Goal: Task Accomplishment & Management: Complete application form

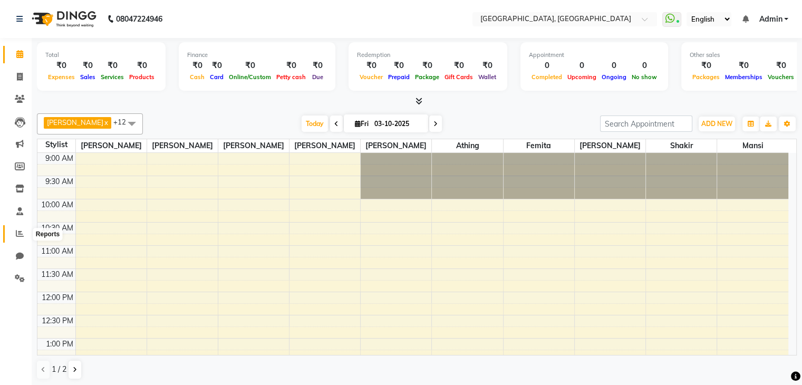
click at [14, 235] on span at bounding box center [20, 234] width 18 height 12
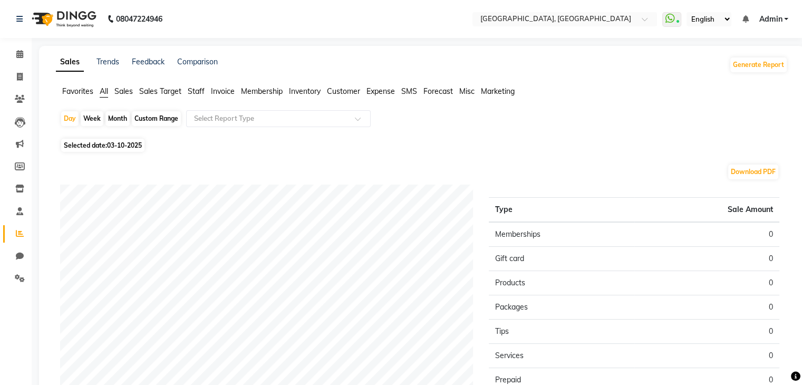
click at [198, 90] on span "Staff" at bounding box center [196, 90] width 17 height 9
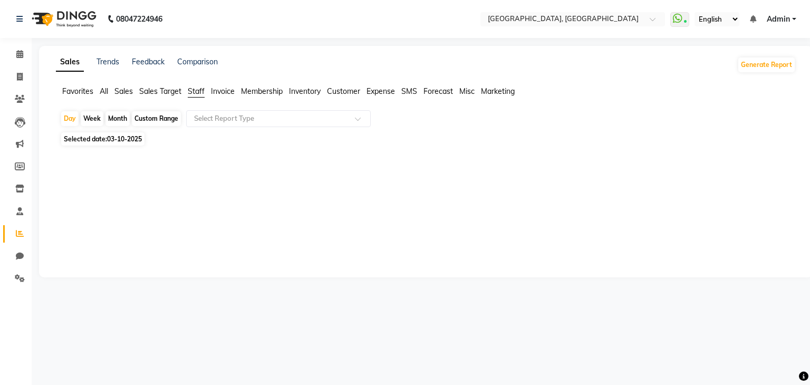
click at [114, 146] on span "Selected date: 03-10-2025" at bounding box center [102, 138] width 83 height 13
select select "10"
select select "2025"
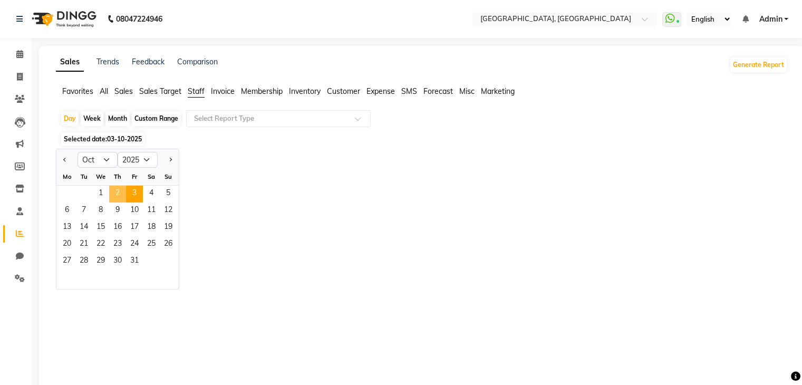
click at [123, 189] on span "2" at bounding box center [117, 194] width 17 height 17
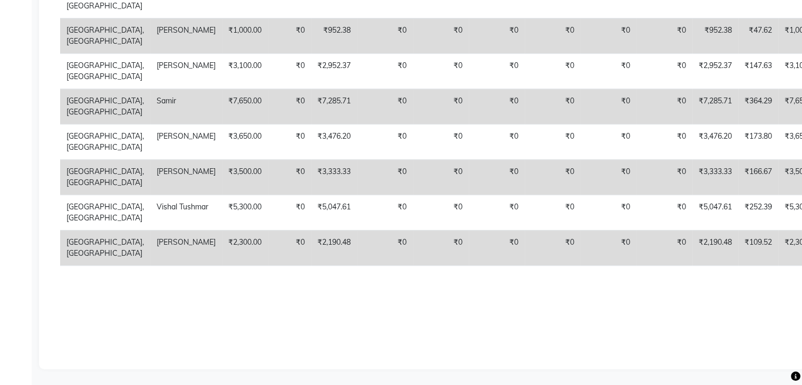
scroll to position [743, 0]
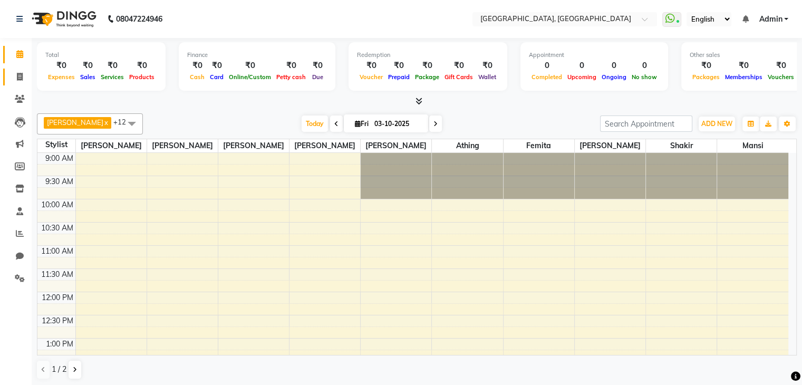
drag, startPoint x: 0, startPoint y: 0, endPoint x: 8, endPoint y: 70, distance: 70.6
click at [8, 70] on link "Invoice" at bounding box center [15, 77] width 25 height 17
select select "6682"
select select "service"
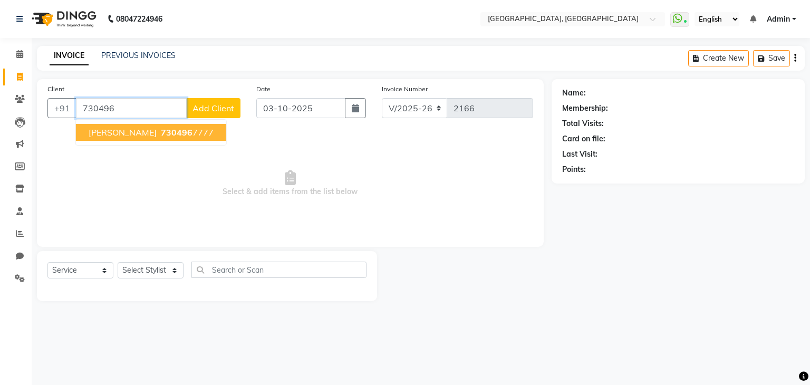
click at [186, 133] on button "Anjali ww 730496 7777" at bounding box center [151, 132] width 150 height 17
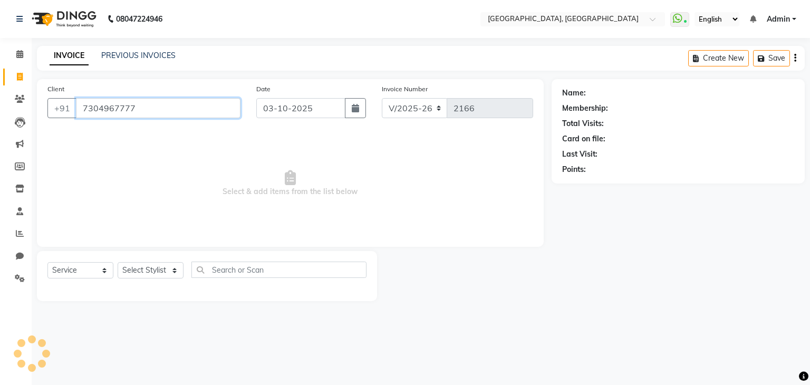
type input "7304967777"
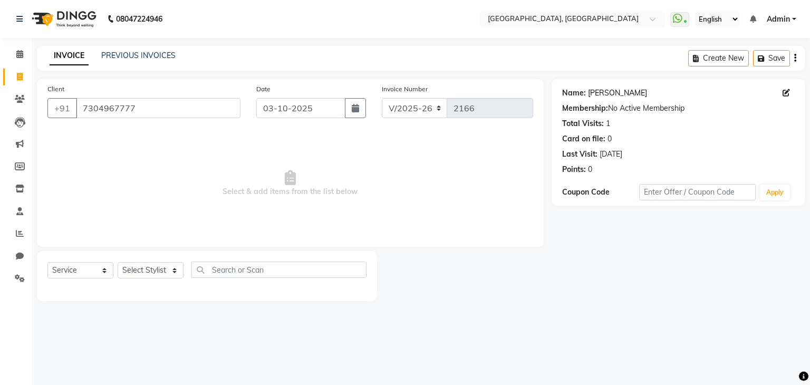
click at [606, 93] on link "Anjali Ww" at bounding box center [617, 93] width 59 height 11
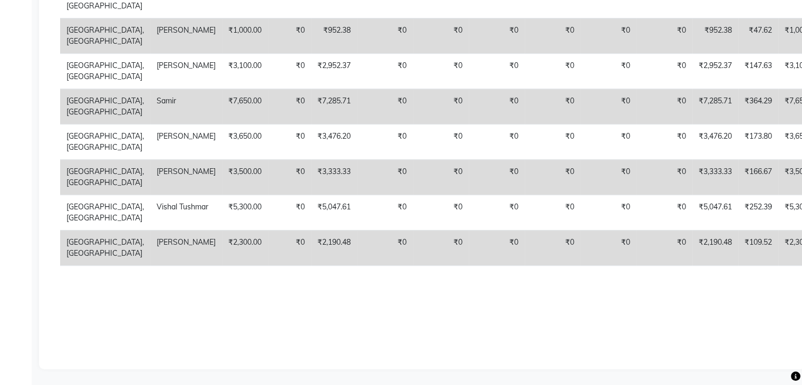
scroll to position [795, 0]
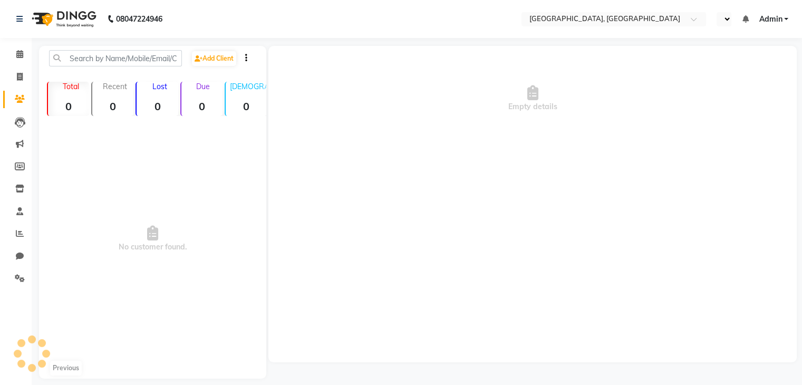
select select "en"
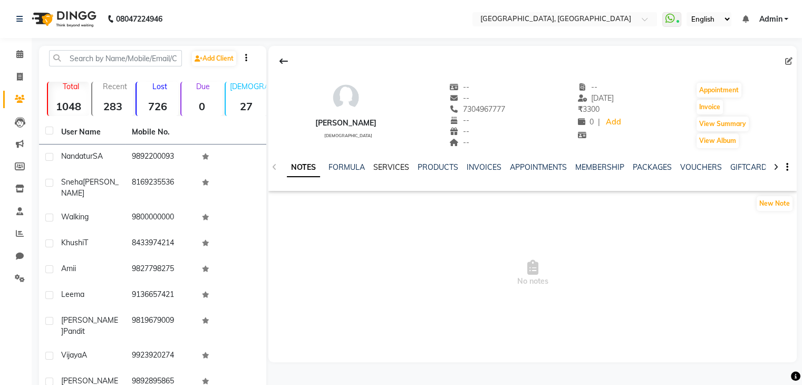
click at [386, 165] on link "SERVICES" at bounding box center [391, 166] width 36 height 9
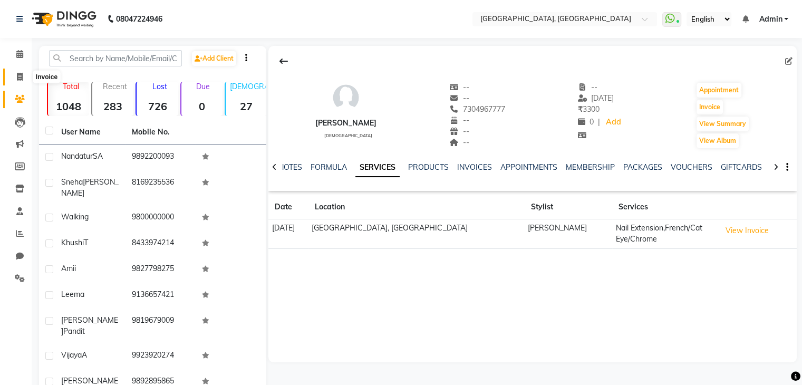
click at [12, 79] on span at bounding box center [20, 77] width 18 height 12
select select "service"
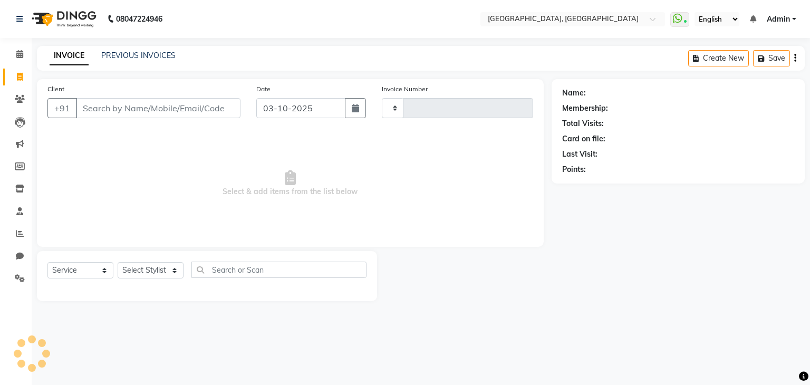
type input "2166"
select select "6682"
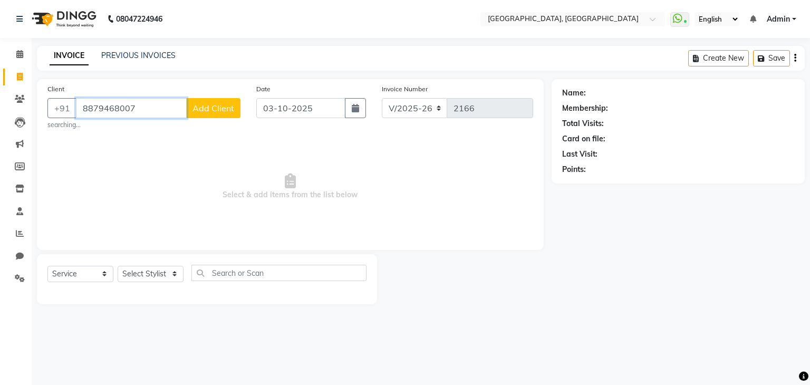
type input "8879468007"
click at [236, 114] on button "Add Client" at bounding box center [213, 108] width 54 height 20
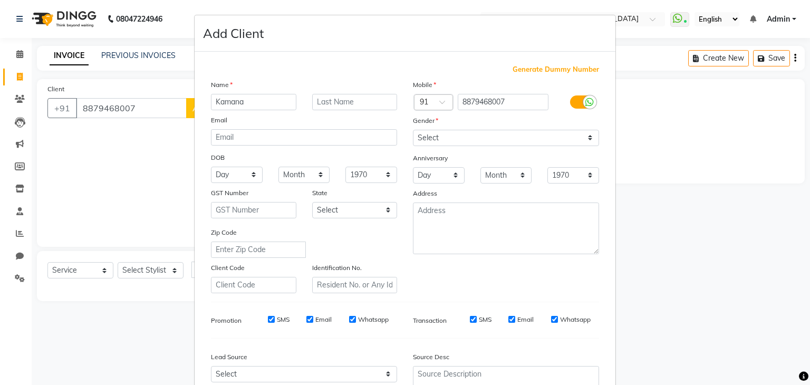
type input "Kamana"
click at [368, 106] on input "text" at bounding box center [354, 102] width 85 height 16
type input "WW"
click at [438, 140] on select "Select Male Female Other Prefer Not To Say" at bounding box center [506, 138] width 186 height 16
click at [413, 130] on select "Select Male Female Other Prefer Not To Say" at bounding box center [506, 138] width 186 height 16
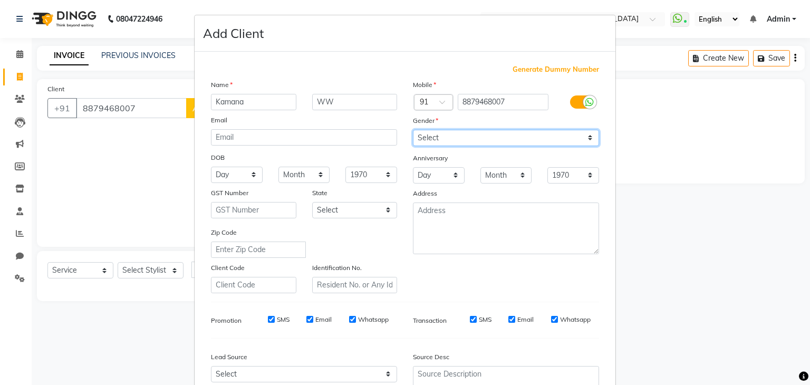
click at [462, 133] on select "Select Male Female Other Prefer Not To Say" at bounding box center [506, 138] width 186 height 16
select select "female"
click at [413, 130] on select "Select Male Female Other Prefer Not To Say" at bounding box center [506, 138] width 186 height 16
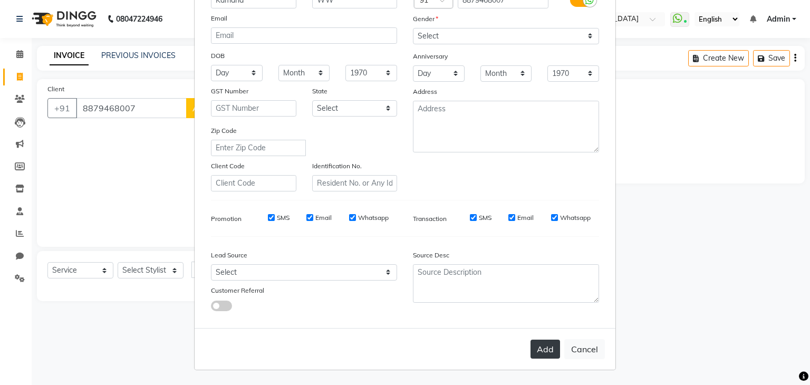
click at [550, 354] on button "Add" at bounding box center [546, 349] width 30 height 19
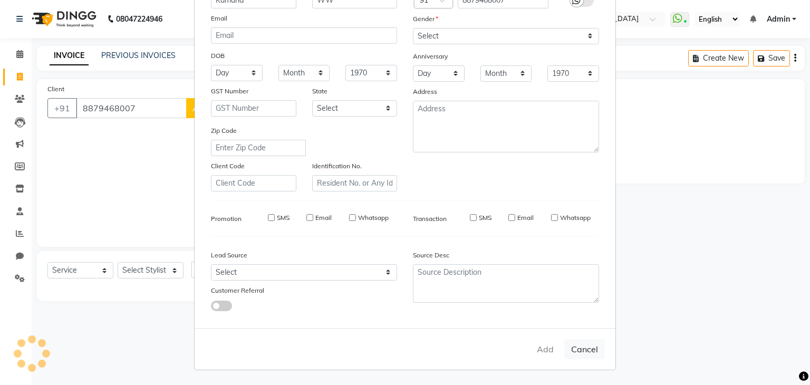
select select
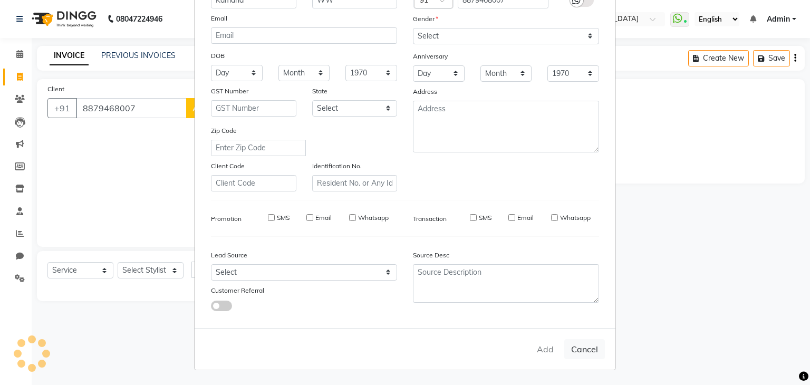
select select
checkbox input "false"
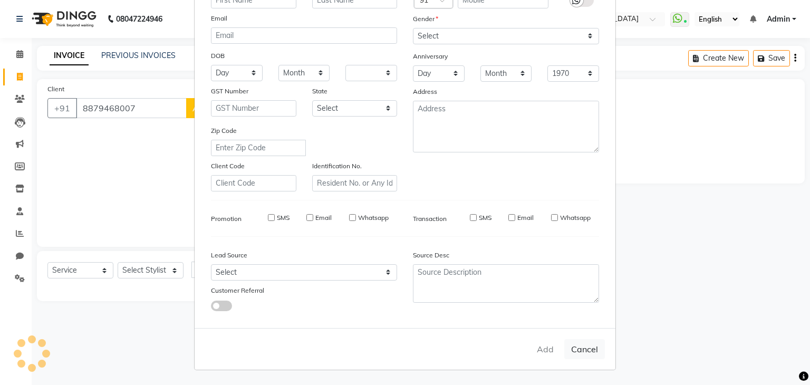
checkbox input "false"
